Goal: Task Accomplishment & Management: Manage account settings

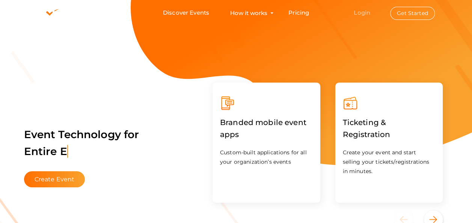
click at [359, 11] on link "Login" at bounding box center [362, 12] width 17 height 7
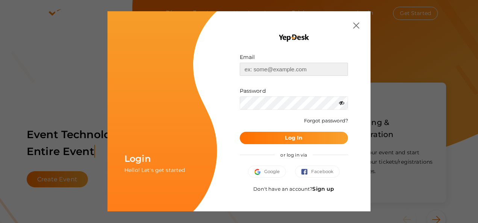
type input "[EMAIL_ADDRESS][DOMAIN_NAME]"
click at [291, 139] on b "Log In" at bounding box center [294, 137] width 18 height 7
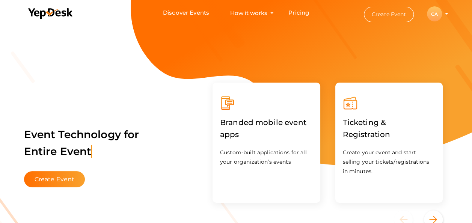
click at [433, 13] on div "CA" at bounding box center [434, 13] width 15 height 15
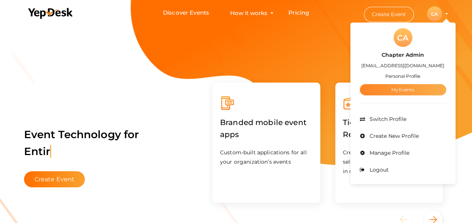
click at [400, 89] on link "My Events" at bounding box center [403, 89] width 86 height 11
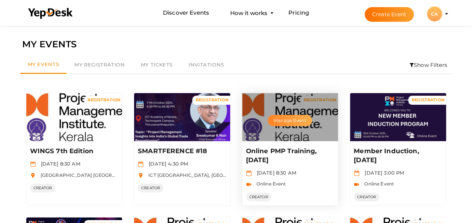
click at [285, 117] on button "Manage Event" at bounding box center [290, 120] width 44 height 11
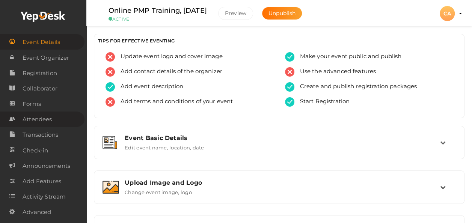
click at [37, 122] on span "Attendees" at bounding box center [37, 119] width 29 height 15
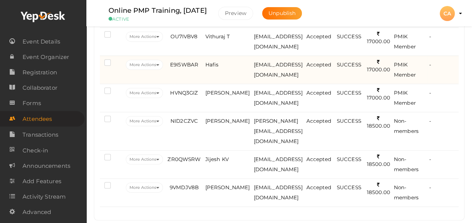
scroll to position [113, 0]
